Goal: Task Accomplishment & Management: Use online tool/utility

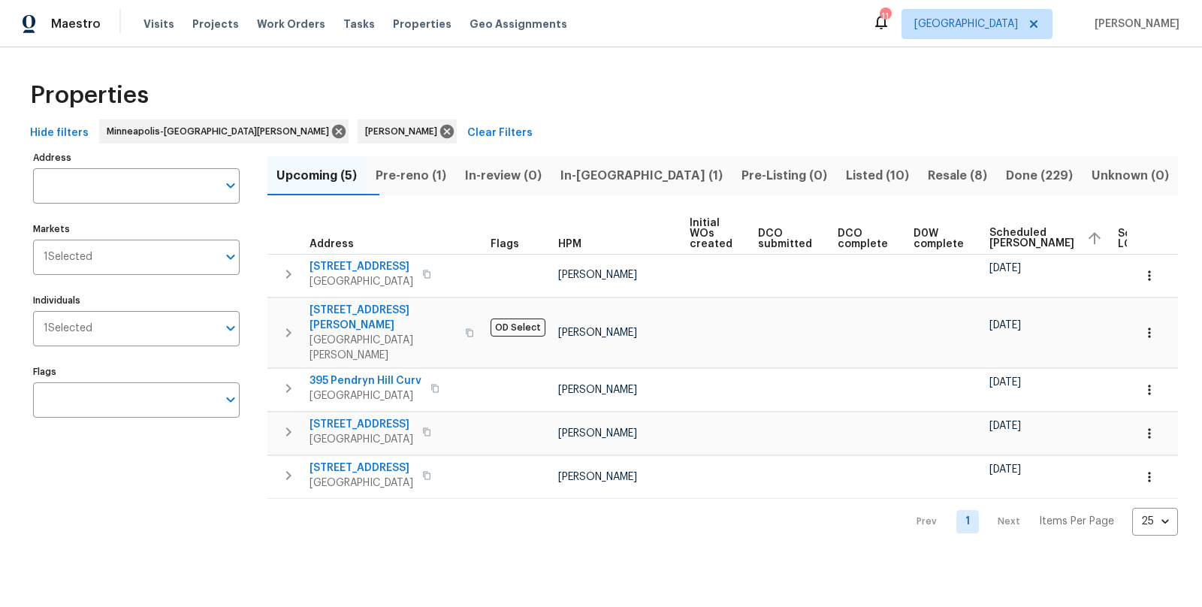
click at [421, 172] on span "Pre-reno (1)" at bounding box center [411, 175] width 71 height 21
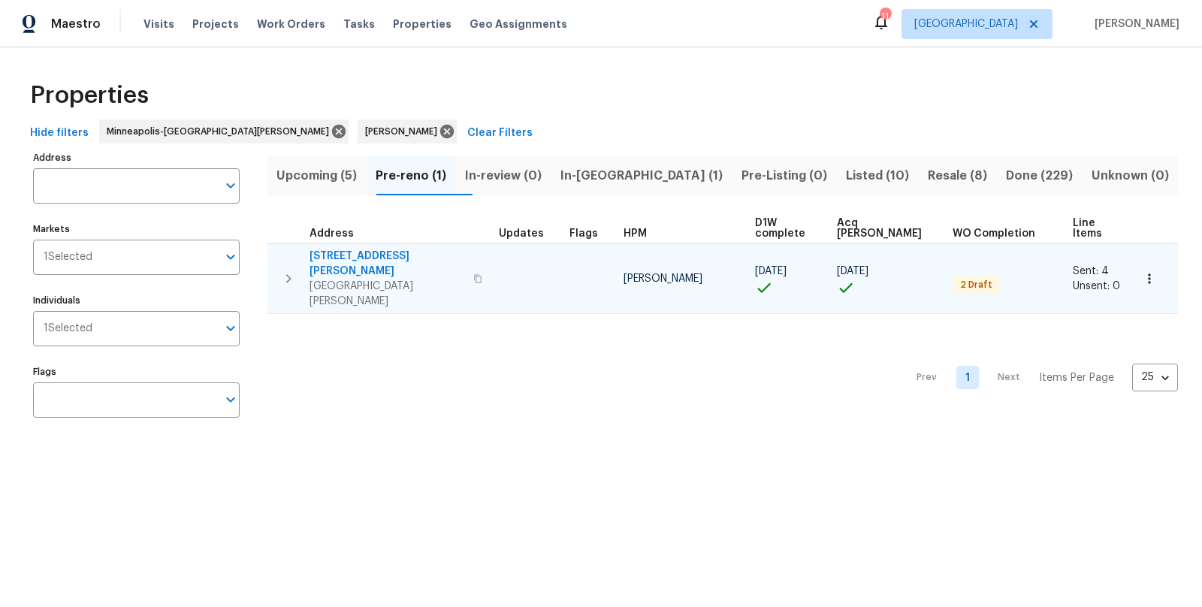
click at [343, 249] on span "1426 Burr St" at bounding box center [386, 264] width 155 height 30
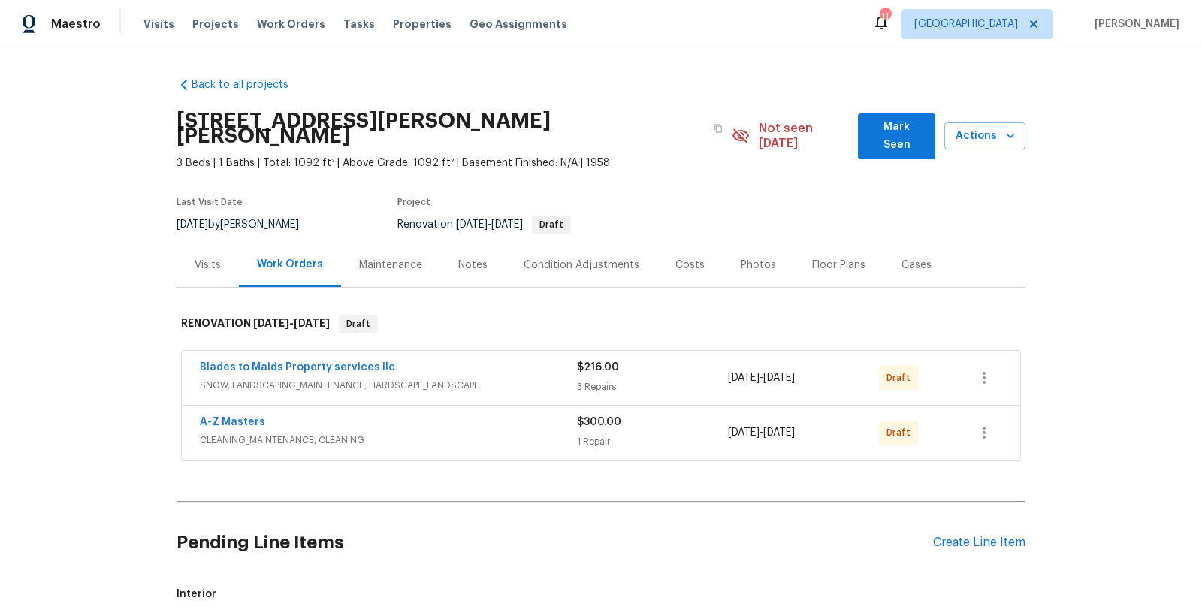
click at [122, 272] on div "Back to all projects 1426 Burr St, St. Paul, MN 55130 3 Beds | 1 Baths | Total:…" at bounding box center [601, 327] width 1202 height 560
click at [894, 118] on button "Mark Seen" at bounding box center [896, 136] width 77 height 46
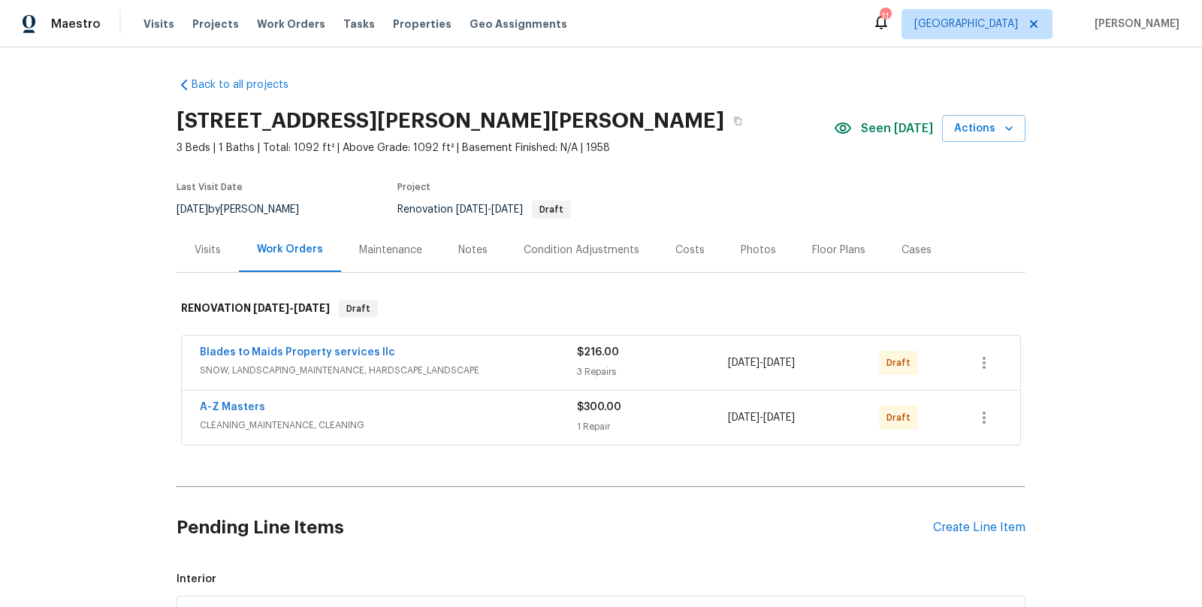
click at [110, 351] on div "Back to all projects 1426 Burr St, St. Paul, MN 55130 3 Beds | 1 Baths | Total:…" at bounding box center [601, 327] width 1202 height 560
click at [135, 393] on div "Back to all projects 1426 Burr St, St. Paul, MN 55130 3 Beds | 1 Baths | Total:…" at bounding box center [601, 327] width 1202 height 560
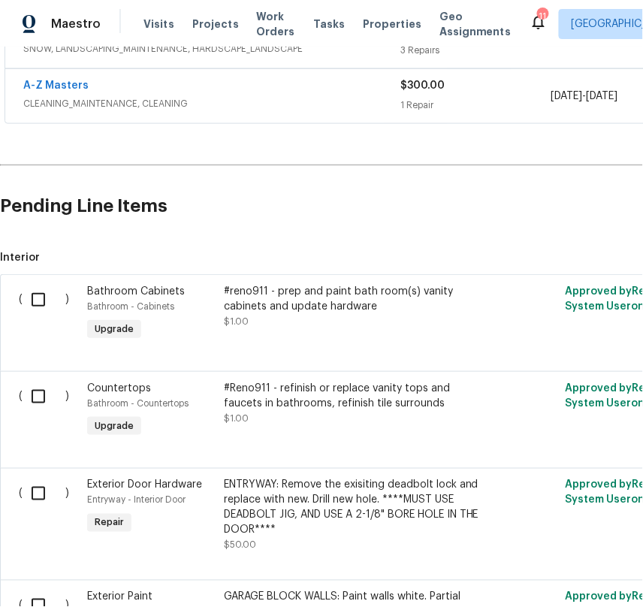
scroll to position [1848, 0]
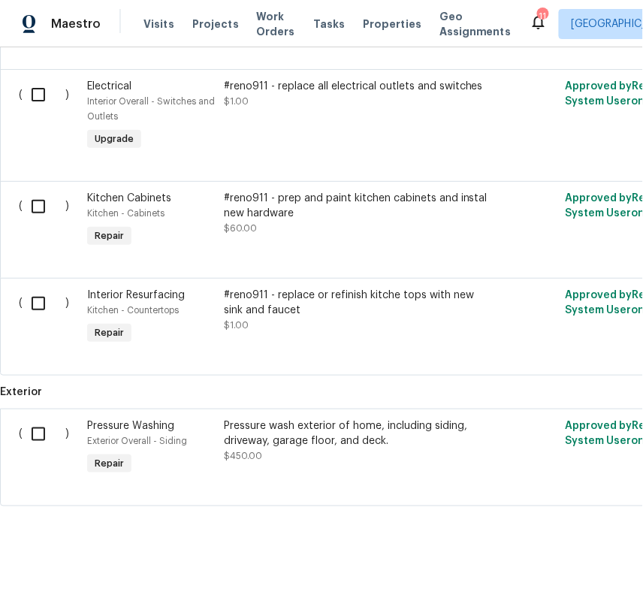
click at [333, 431] on div "Pressure wash exterior of home, including siding, driveway, garage floor, and d…" at bounding box center [356, 433] width 264 height 30
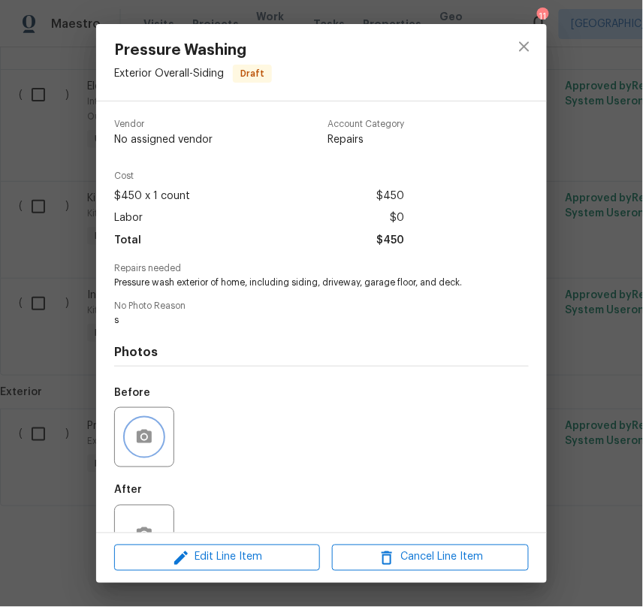
click at [149, 437] on icon "button" at bounding box center [144, 437] width 15 height 14
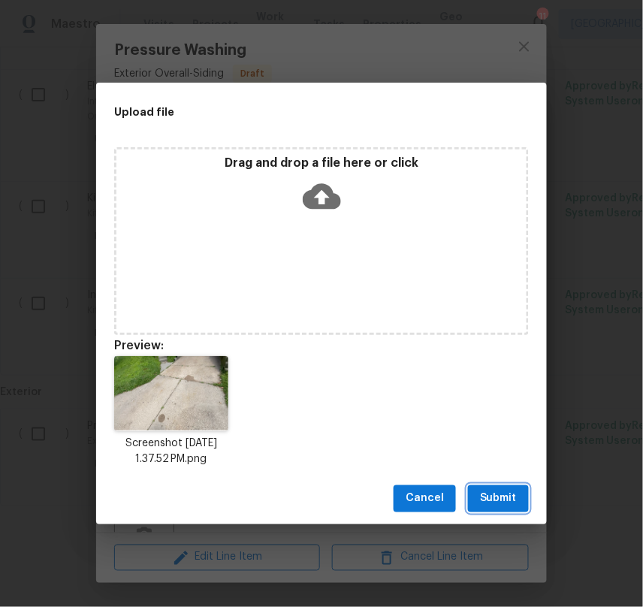
click at [500, 495] on span "Submit" at bounding box center [498, 499] width 37 height 19
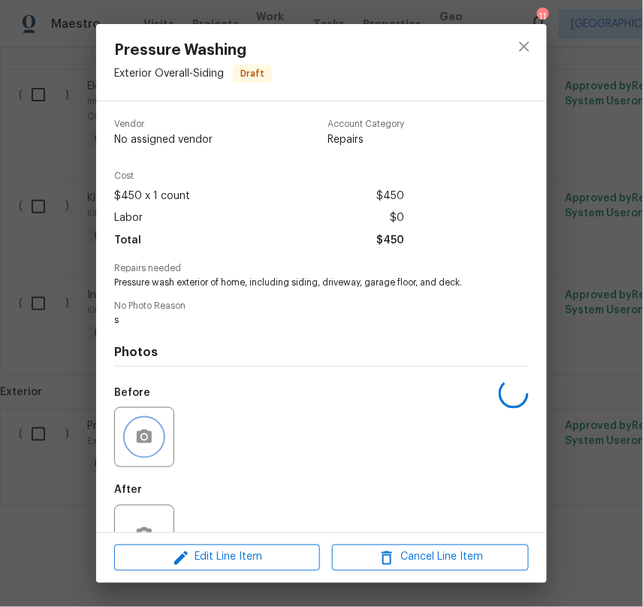
click at [145, 436] on circle "button" at bounding box center [144, 436] width 5 height 5
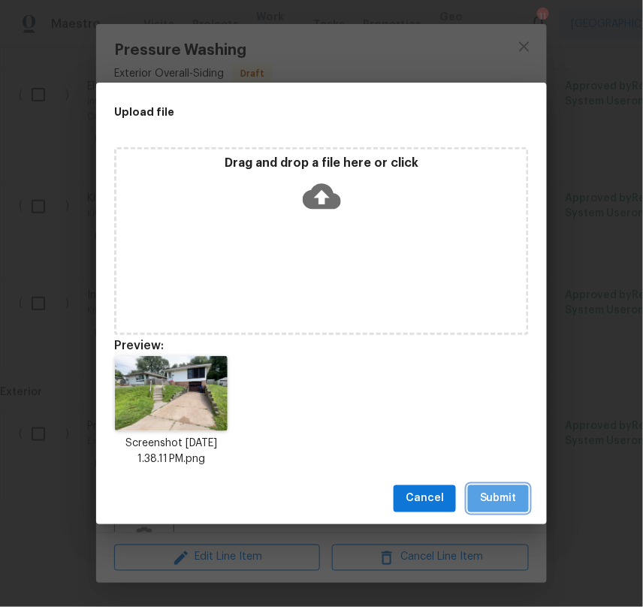
click at [485, 501] on span "Submit" at bounding box center [498, 499] width 37 height 19
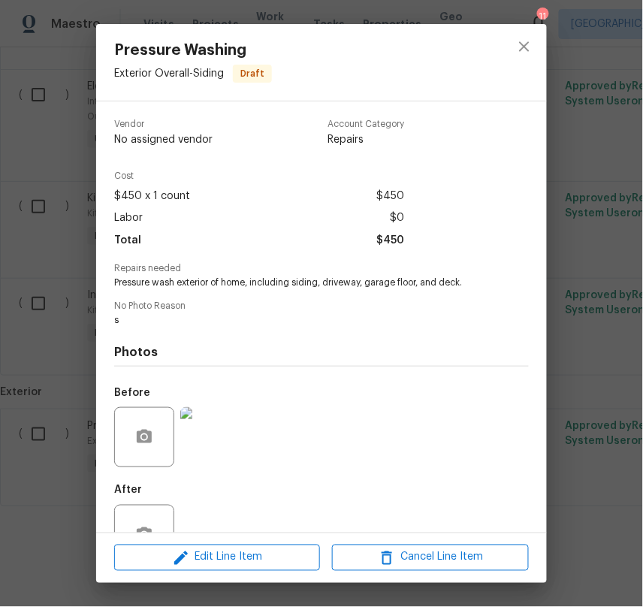
scroll to position [47, 0]
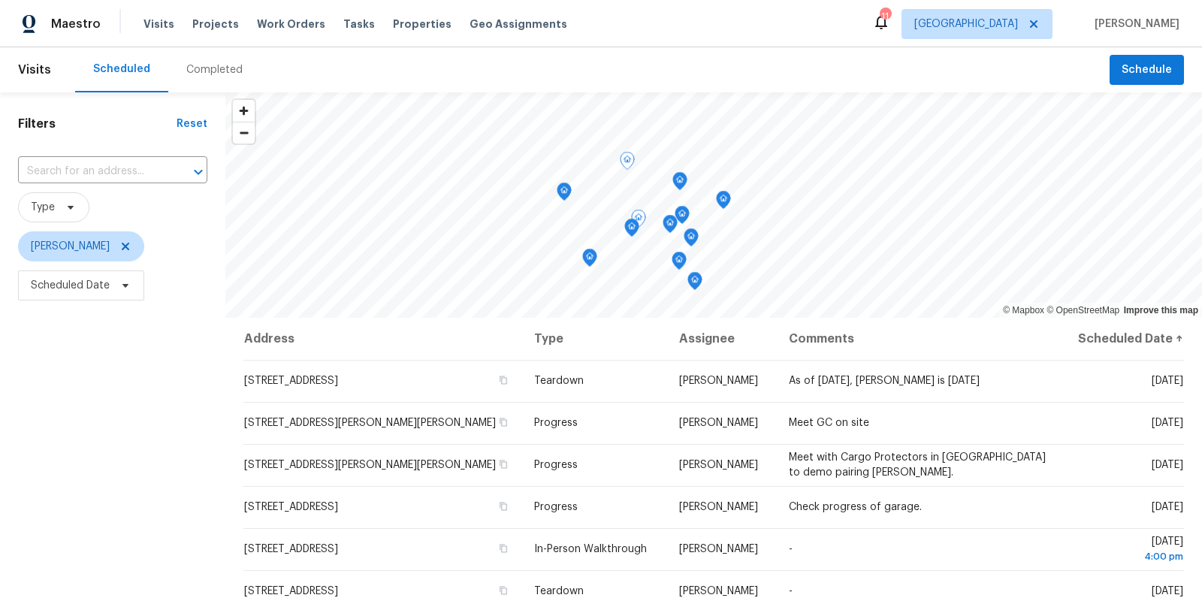
scroll to position [64, 0]
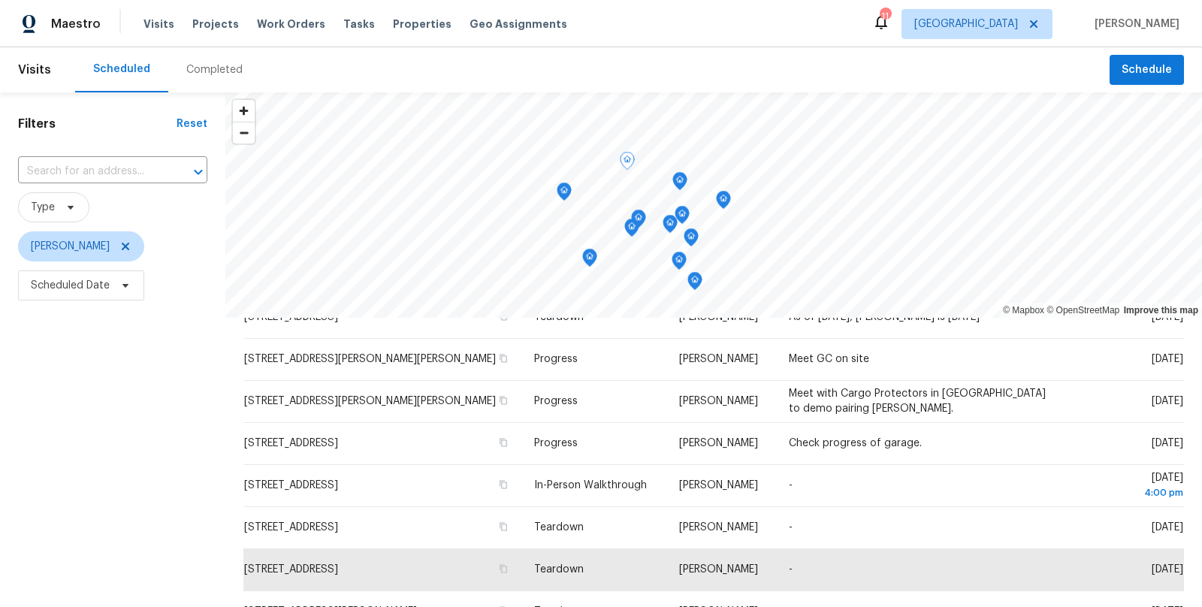
click at [206, 418] on div "Filters Reset ​ Type [PERSON_NAME] Scheduled Date" at bounding box center [112, 447] width 225 height 711
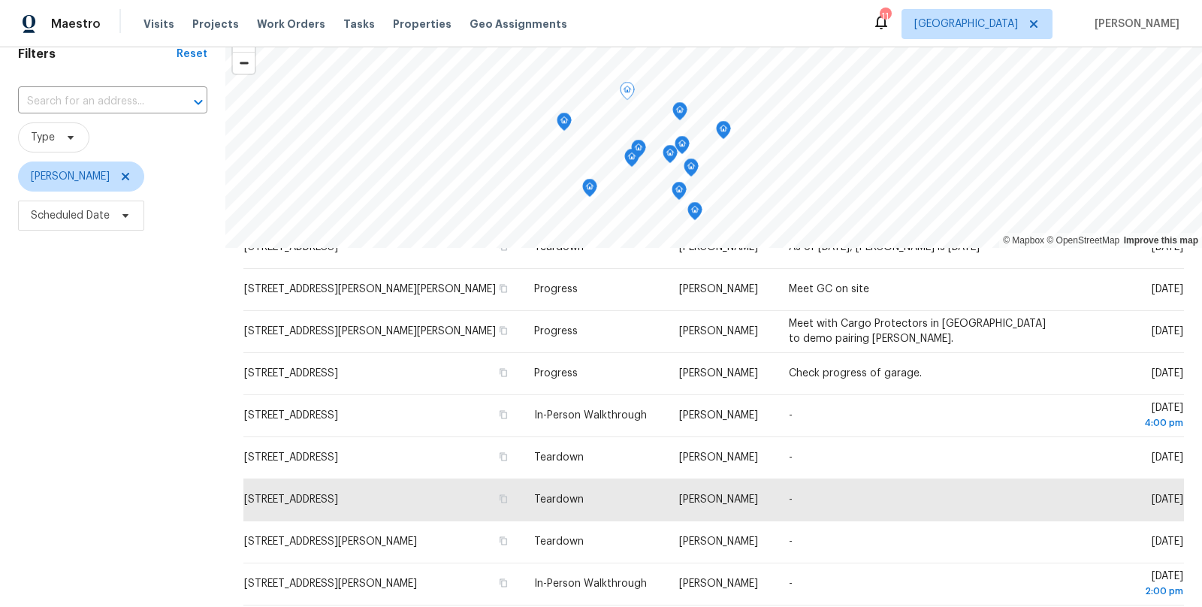
scroll to position [0, 0]
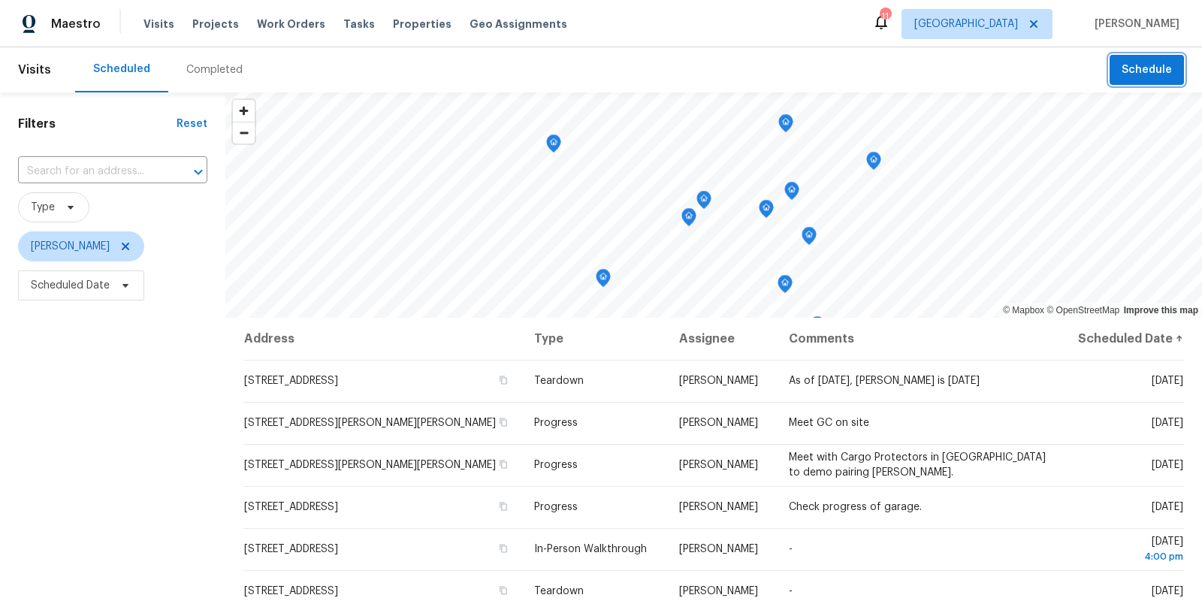
click at [1166, 67] on span "Schedule" at bounding box center [1147, 70] width 50 height 19
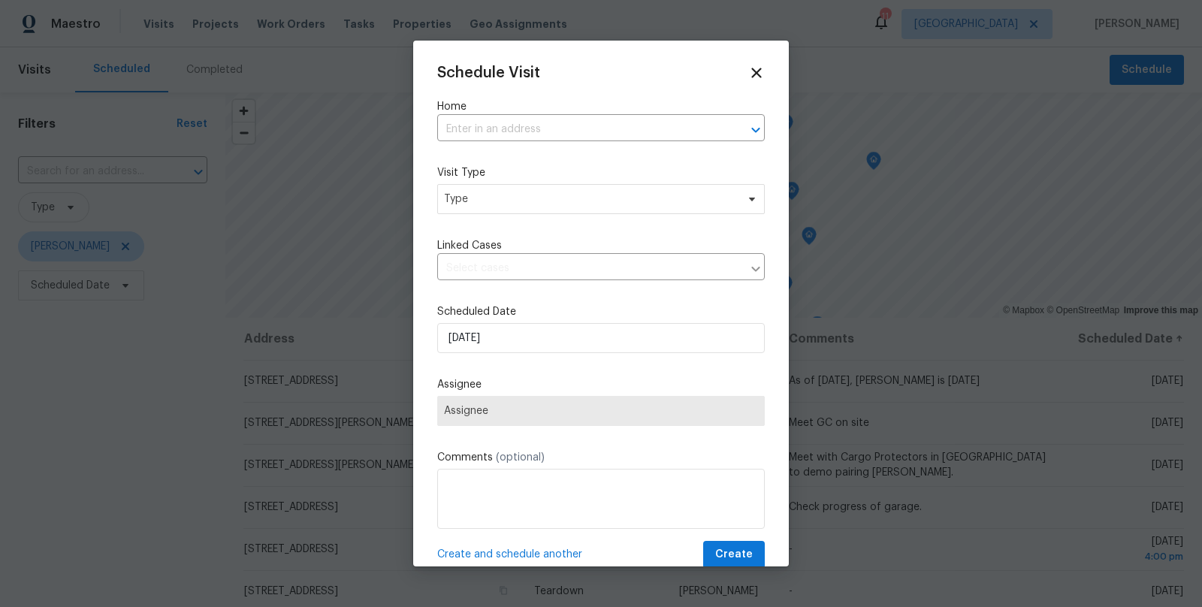
click at [580, 145] on div "Schedule Visit Home ​ Visit Type Type Linked Cases ​ Scheduled Date [DATE] Assi…" at bounding box center [601, 317] width 328 height 504
click at [597, 111] on label "Home" at bounding box center [601, 106] width 328 height 15
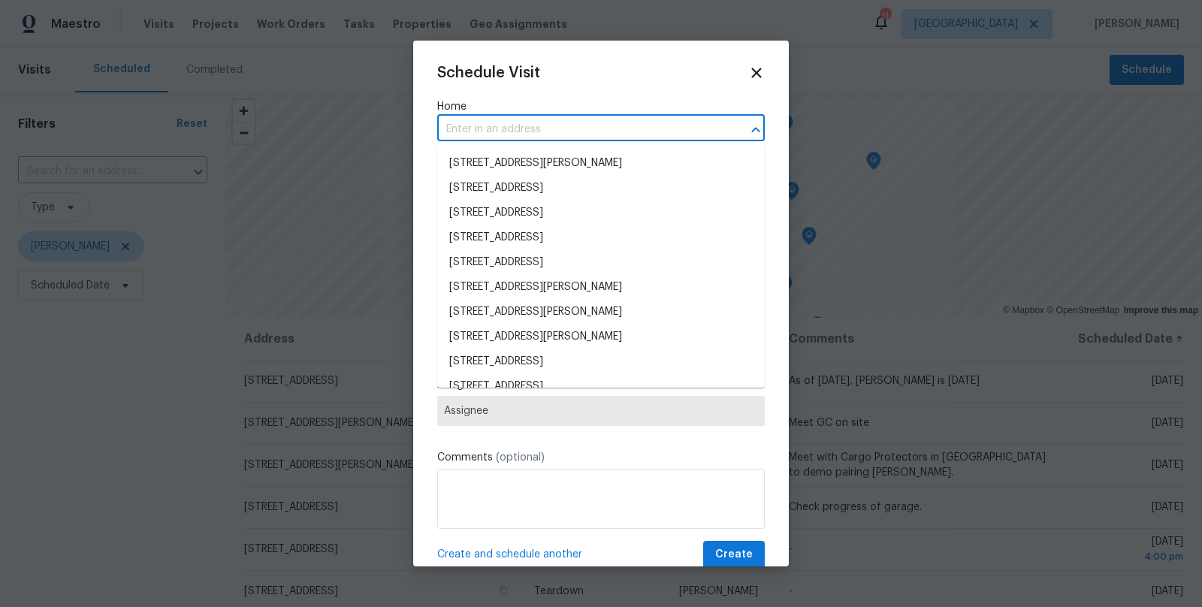
click at [597, 120] on input "text" at bounding box center [579, 129] width 285 height 23
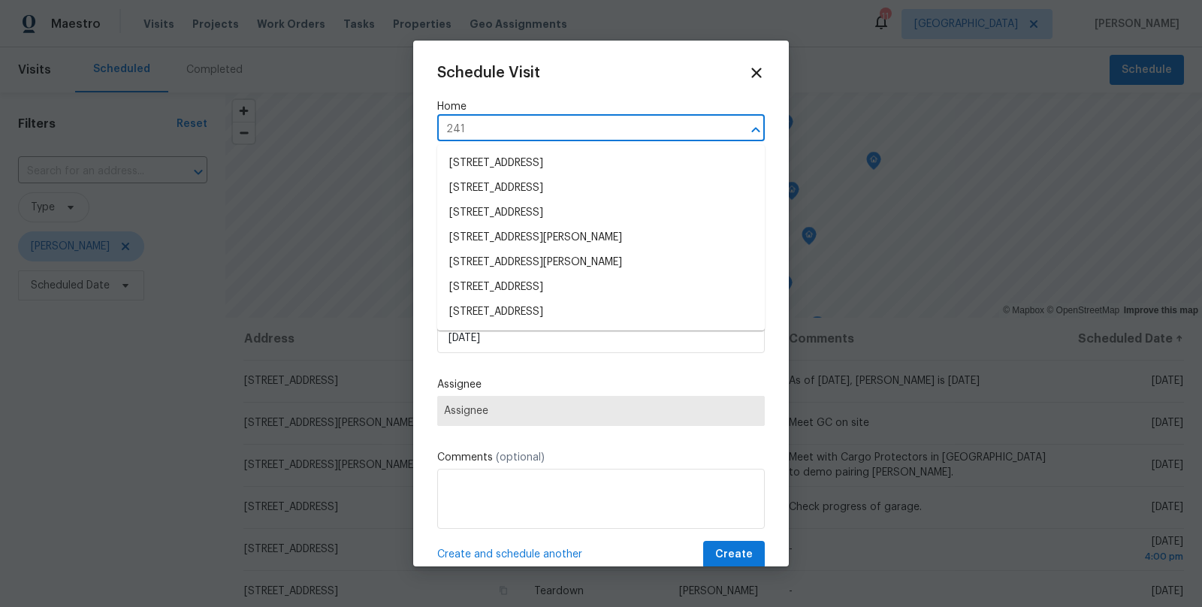
type input "2412"
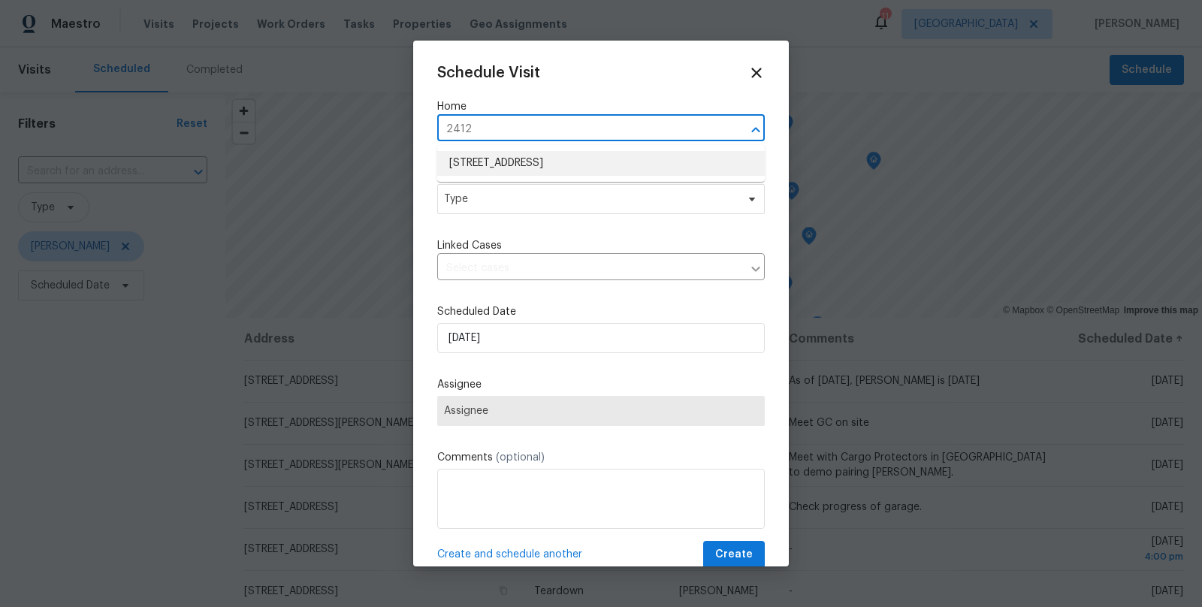
click at [534, 155] on li "2412 132nd Ave NE, Blaine, MN 55449" at bounding box center [601, 163] width 328 height 25
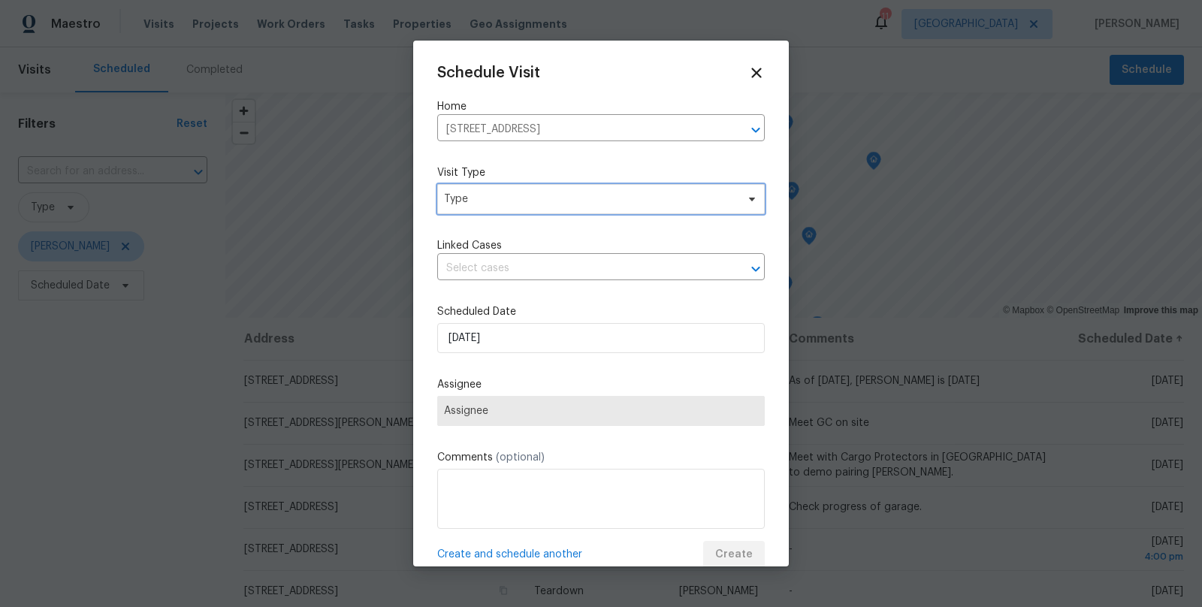
click at [540, 204] on span "Type" at bounding box center [601, 199] width 328 height 30
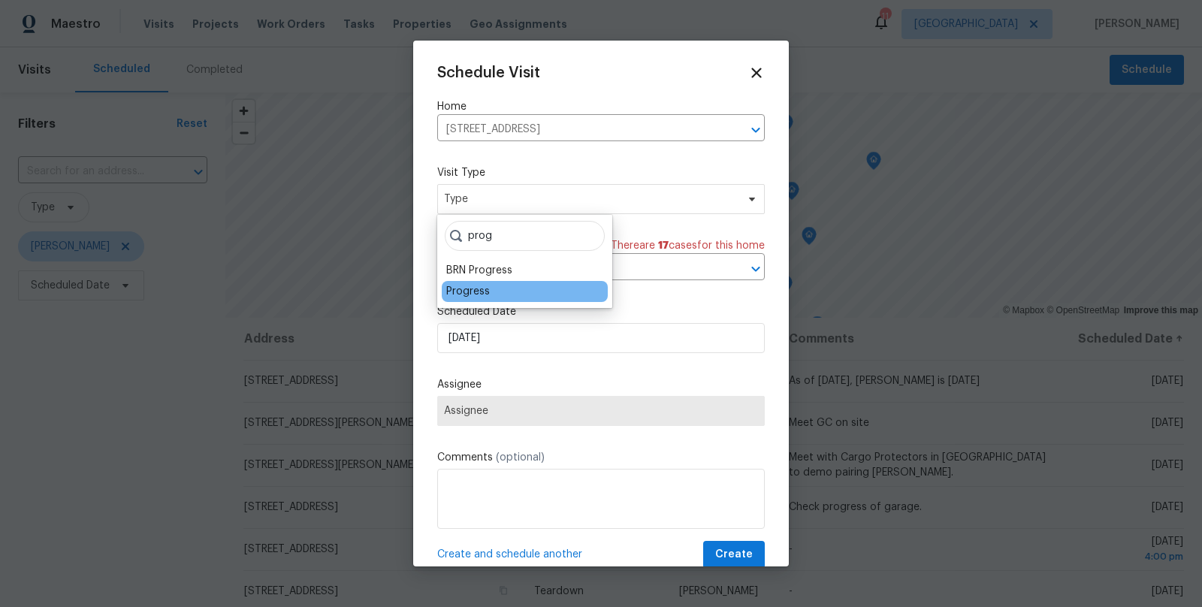
type input "prog"
click at [468, 295] on div "Progress" at bounding box center [468, 291] width 44 height 15
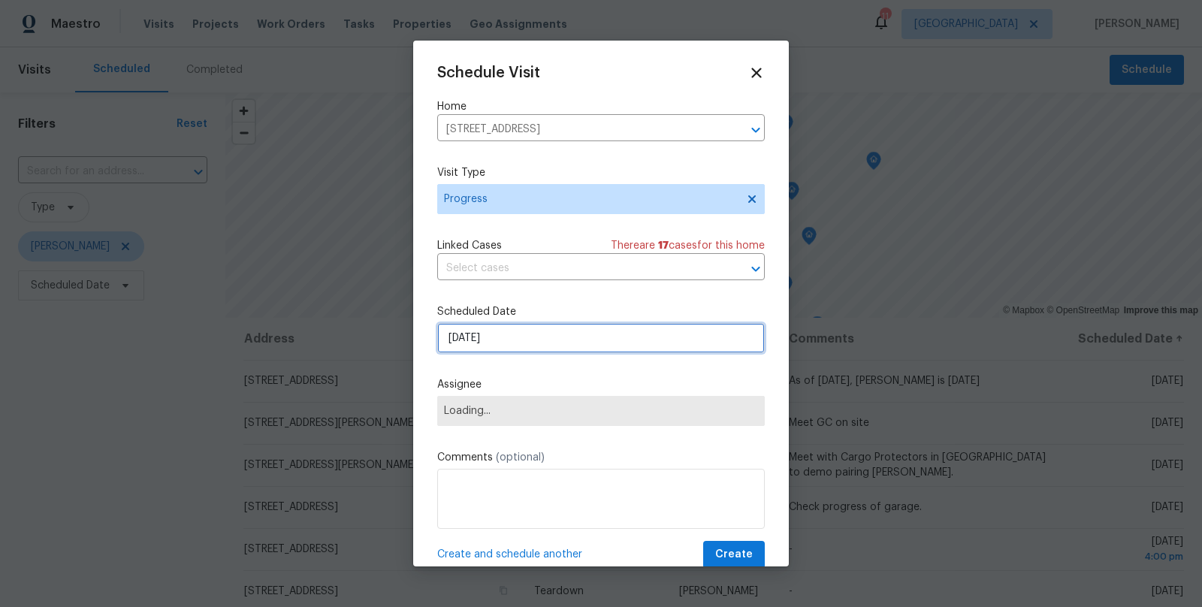
click at [472, 338] on input "8/17/2025" at bounding box center [601, 338] width 328 height 30
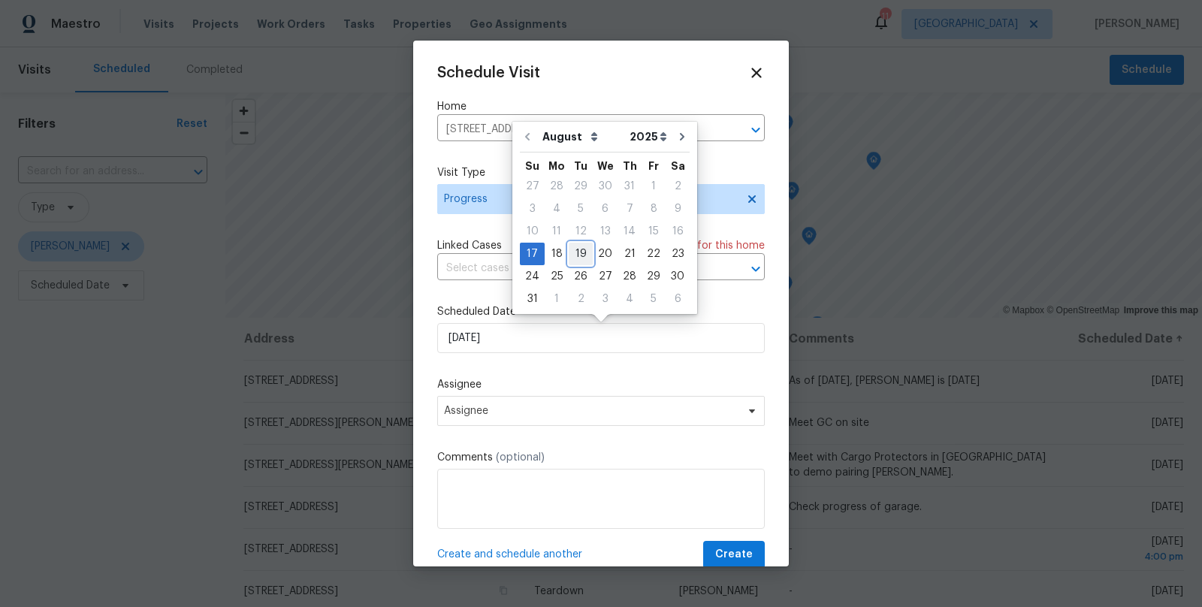
click at [581, 255] on div "19" at bounding box center [581, 253] width 24 height 21
type input "8/19/2025"
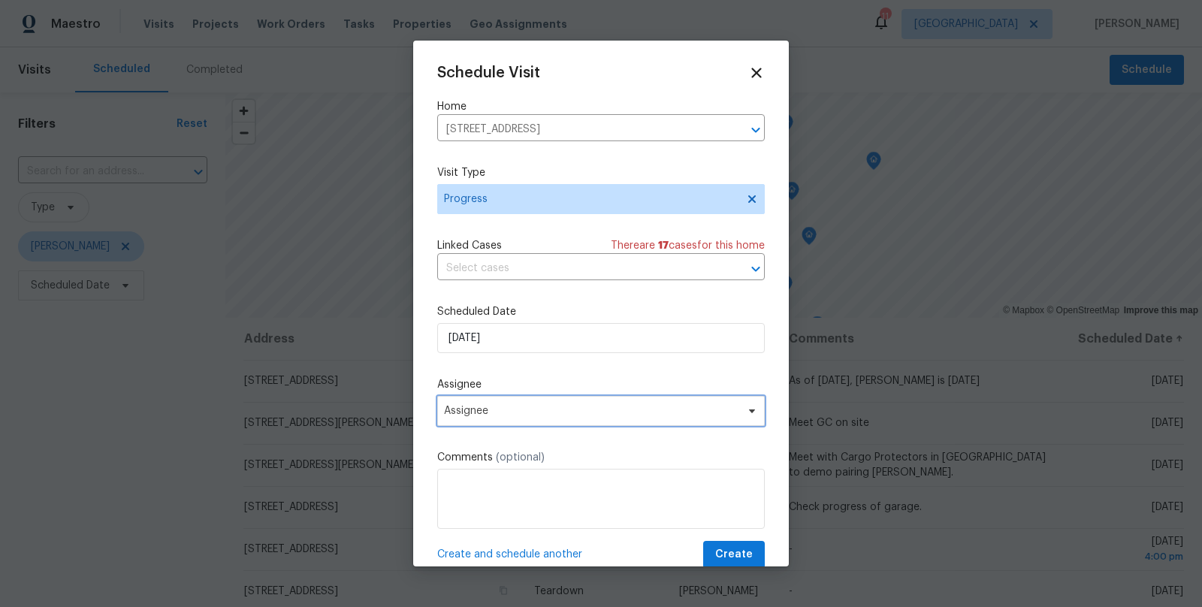
click at [470, 423] on span "Assignee" at bounding box center [601, 411] width 328 height 30
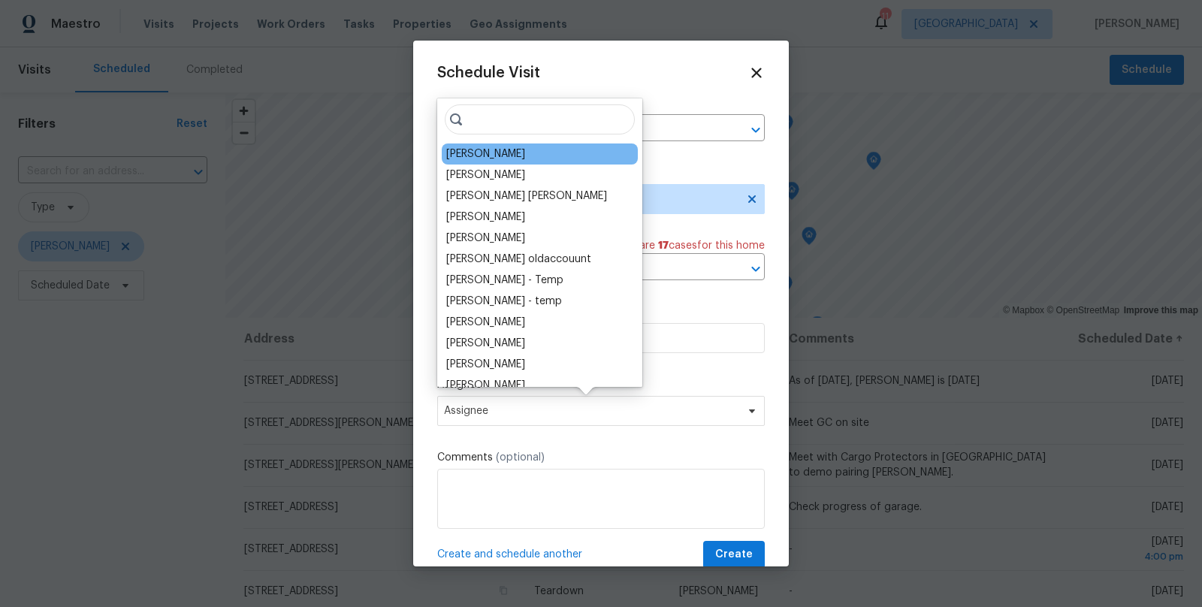
click at [492, 152] on div "[PERSON_NAME]" at bounding box center [485, 153] width 79 height 15
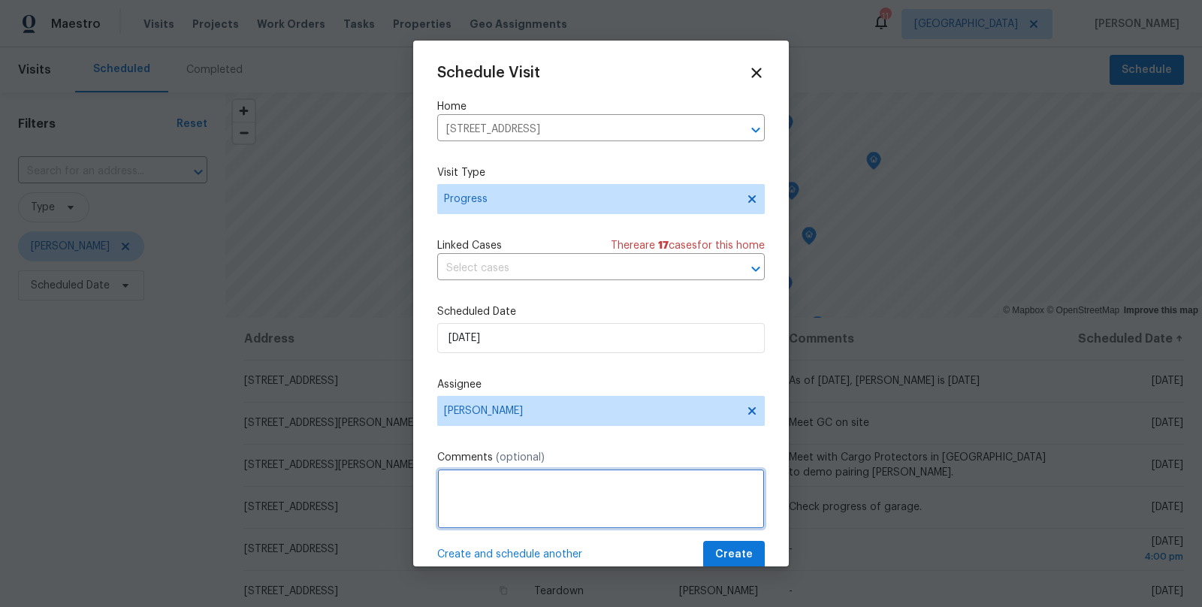
click at [528, 500] on textarea at bounding box center [601, 499] width 328 height 60
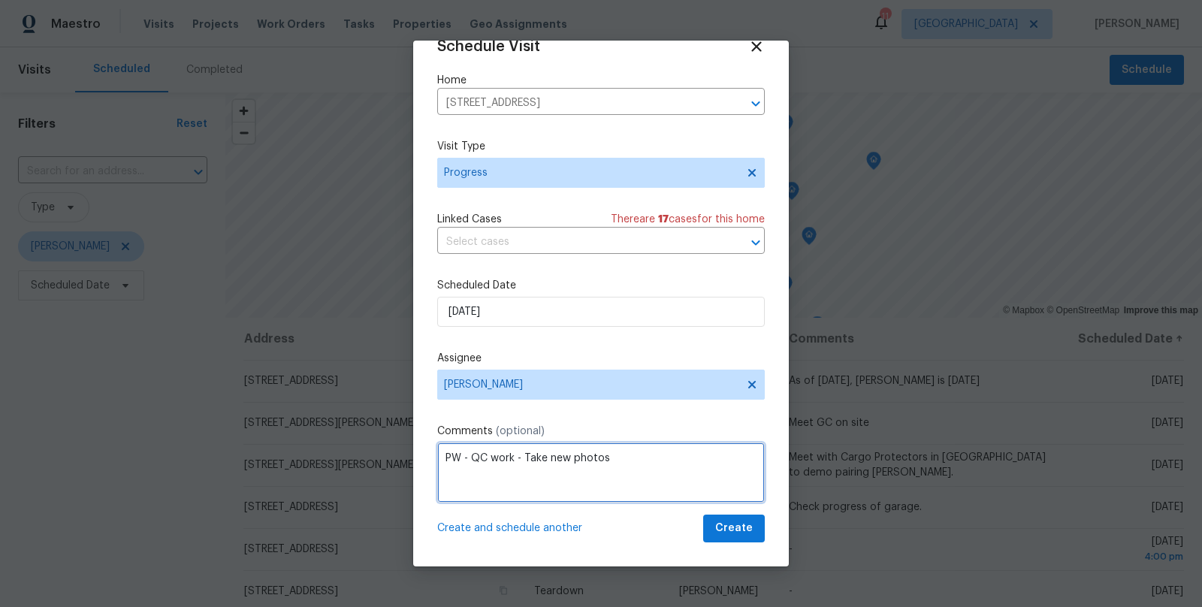
type textarea "PW - QC work - Take new photos"
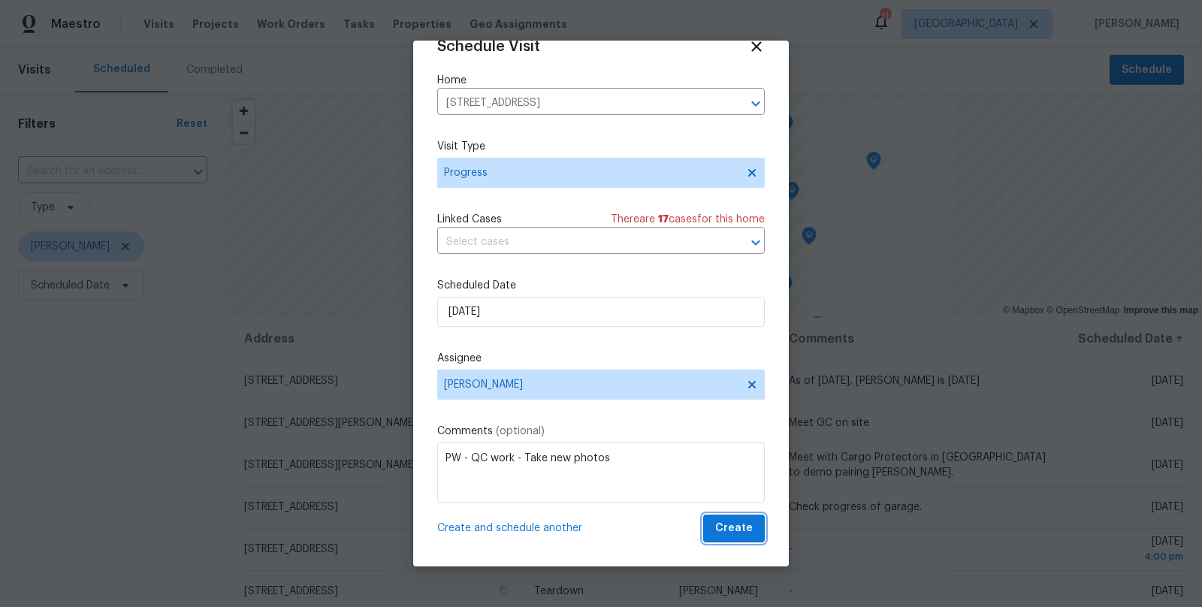
click at [735, 525] on span "Create" at bounding box center [734, 528] width 38 height 19
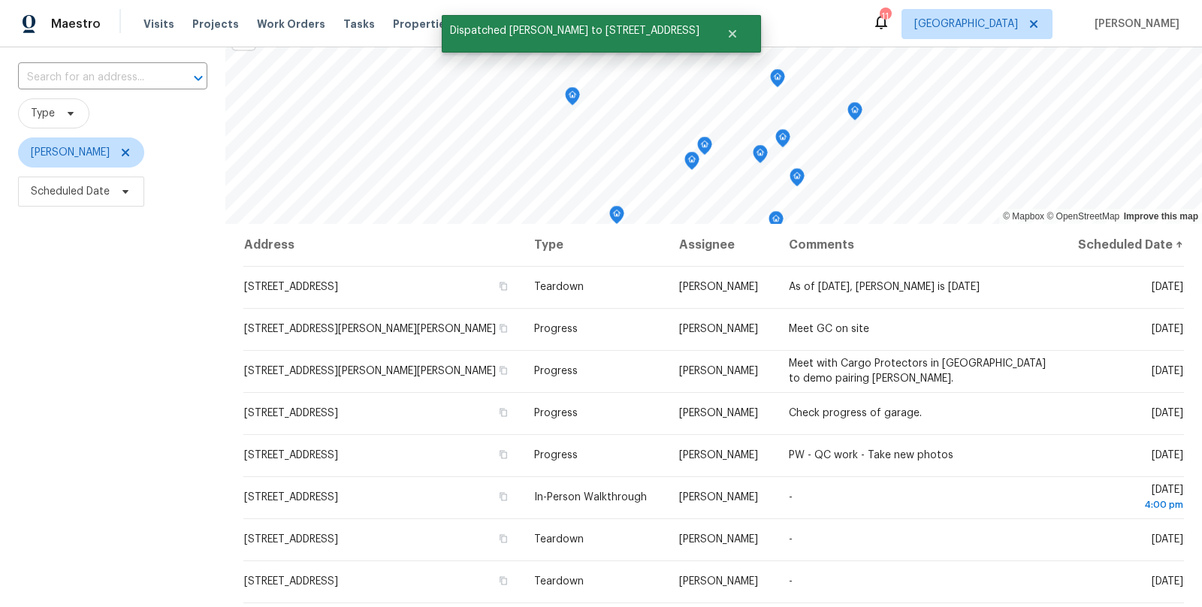
scroll to position [196, 0]
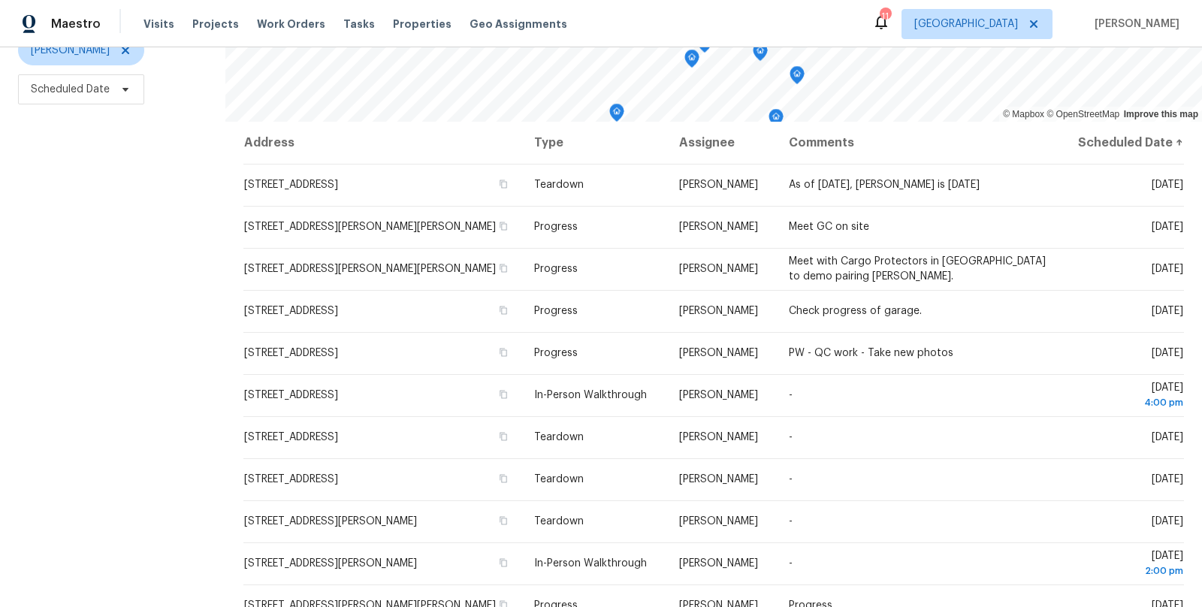
click at [155, 402] on div "Filters Reset ​ Type Jeffrey Lenz Scheduled Date" at bounding box center [112, 251] width 225 height 711
